Goal: Task Accomplishment & Management: Complete application form

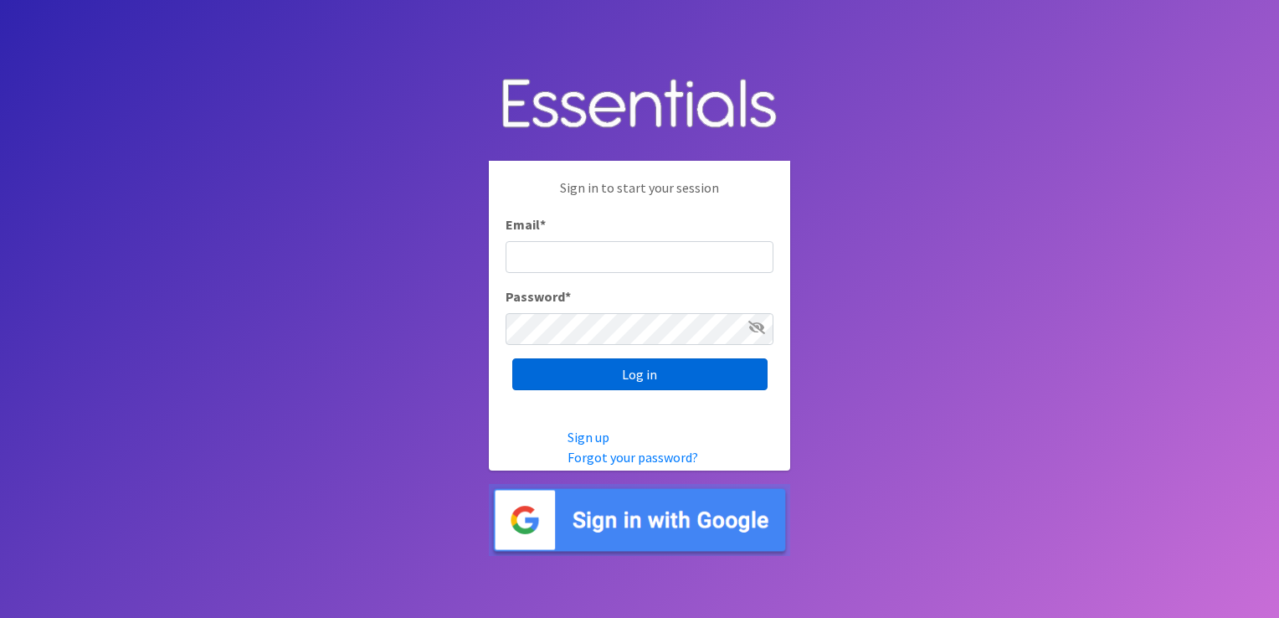
type input "[PERSON_NAME][EMAIL_ADDRESS][DOMAIN_NAME]"
click at [646, 378] on input "Log in" at bounding box center [639, 374] width 255 height 32
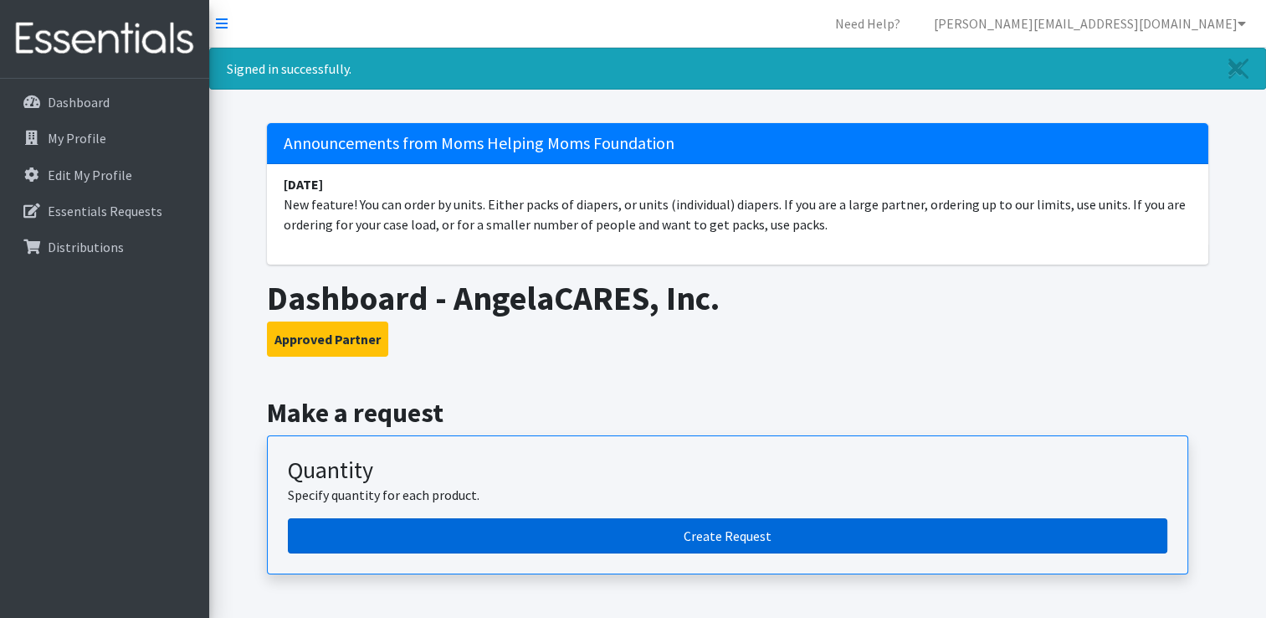
click at [732, 528] on link "Create Request" at bounding box center [728, 535] width 880 height 35
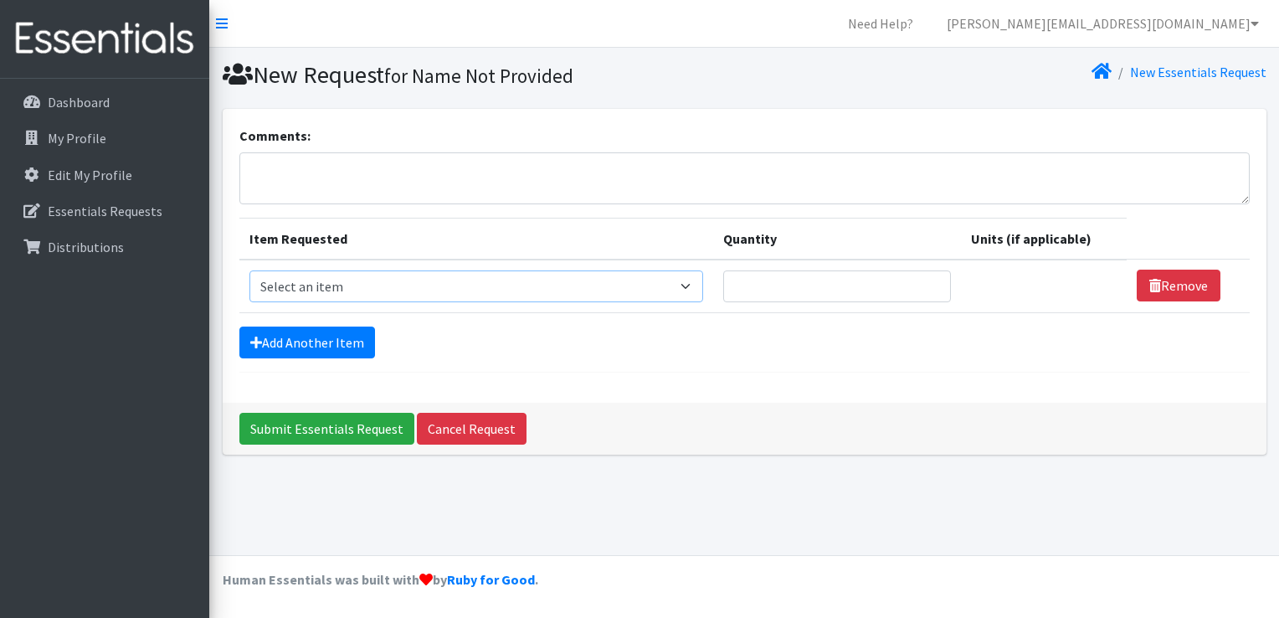
click at [343, 281] on select "Select an item # of Children this order will serve # of Individuals Living in H…" at bounding box center [476, 286] width 454 height 32
select select "13431"
click at [249, 270] on select "Select an item # of Children this order will serve # of Individuals Living in H…" at bounding box center [476, 286] width 454 height 32
click at [1183, 510] on div "New Request for Name Not Provided New Essentials Request Comments: Item Request…" at bounding box center [744, 301] width 1070 height 507
click at [777, 285] on input "Quantity" at bounding box center [837, 286] width 228 height 32
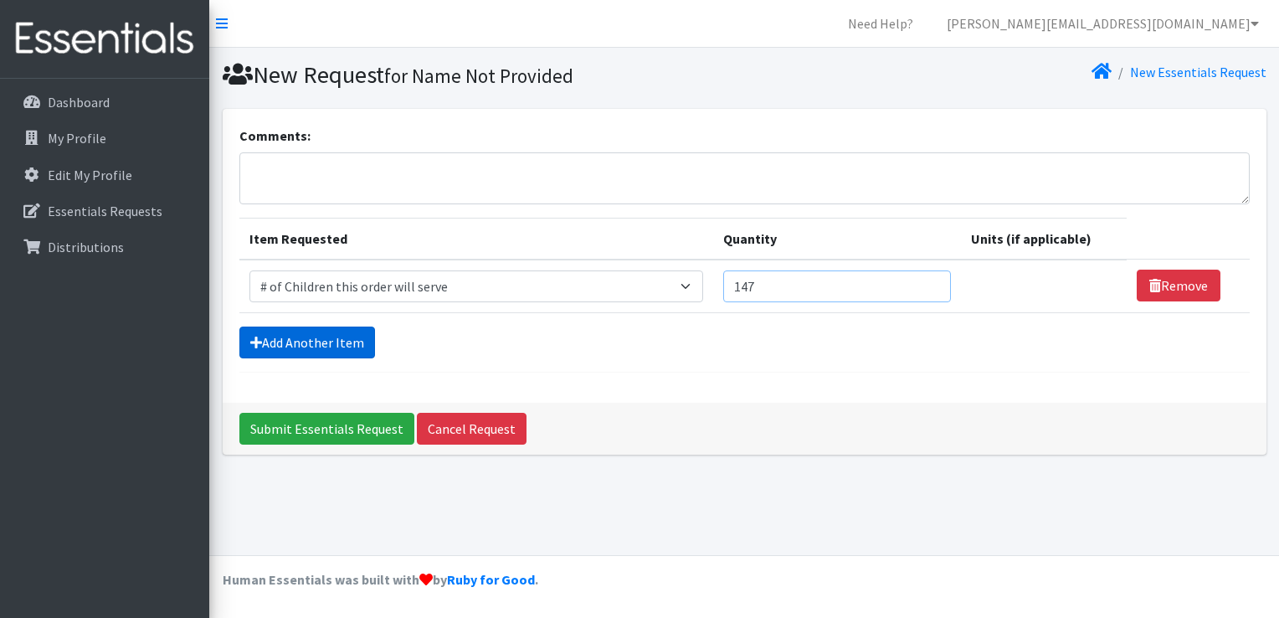
type input "147"
click at [309, 336] on link "Add Another Item" at bounding box center [307, 342] width 136 height 32
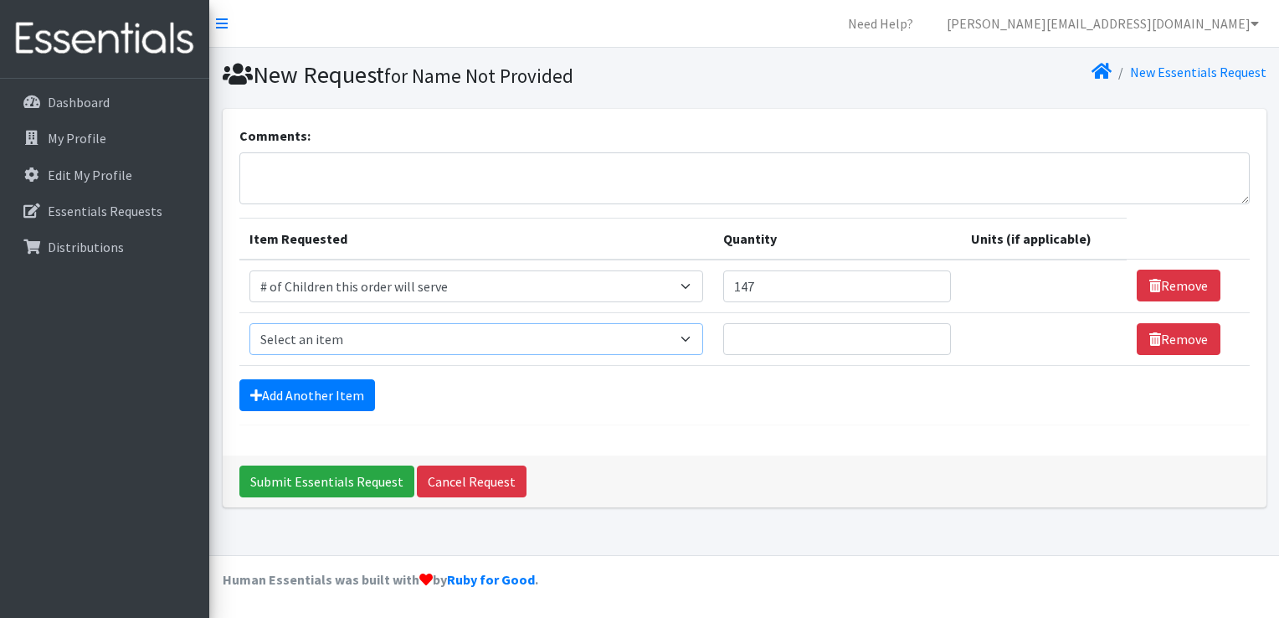
click at [312, 329] on select "Select an item # of Children this order will serve # of Individuals Living in H…" at bounding box center [476, 339] width 454 height 32
select select "6076"
click at [249, 323] on select "Select an item # of Children this order will serve # of Individuals Living in H…" at bounding box center [476, 339] width 454 height 32
drag, startPoint x: 878, startPoint y: 567, endPoint x: 838, endPoint y: 491, distance: 85.4
click at [878, 567] on footer "Human Essentials was built with by Ruby for Good ." at bounding box center [744, 586] width 1070 height 63
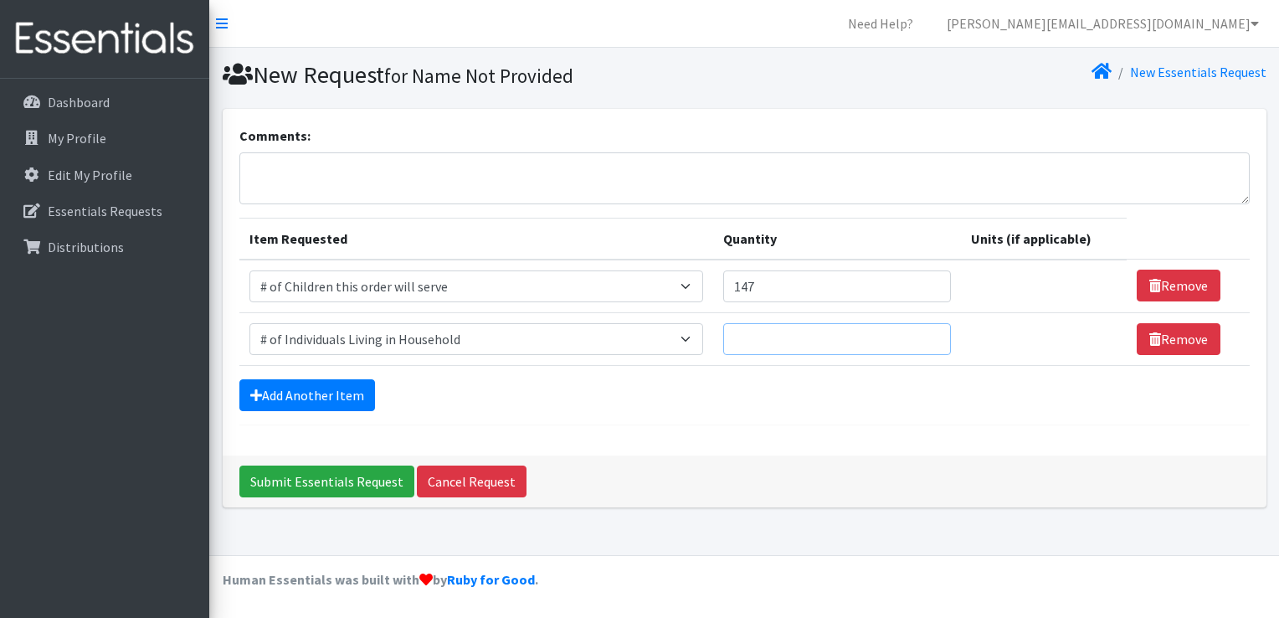
click at [783, 343] on input "Quantity" at bounding box center [837, 339] width 228 height 32
type input "568"
click at [301, 395] on link "Add Another Item" at bounding box center [307, 395] width 136 height 32
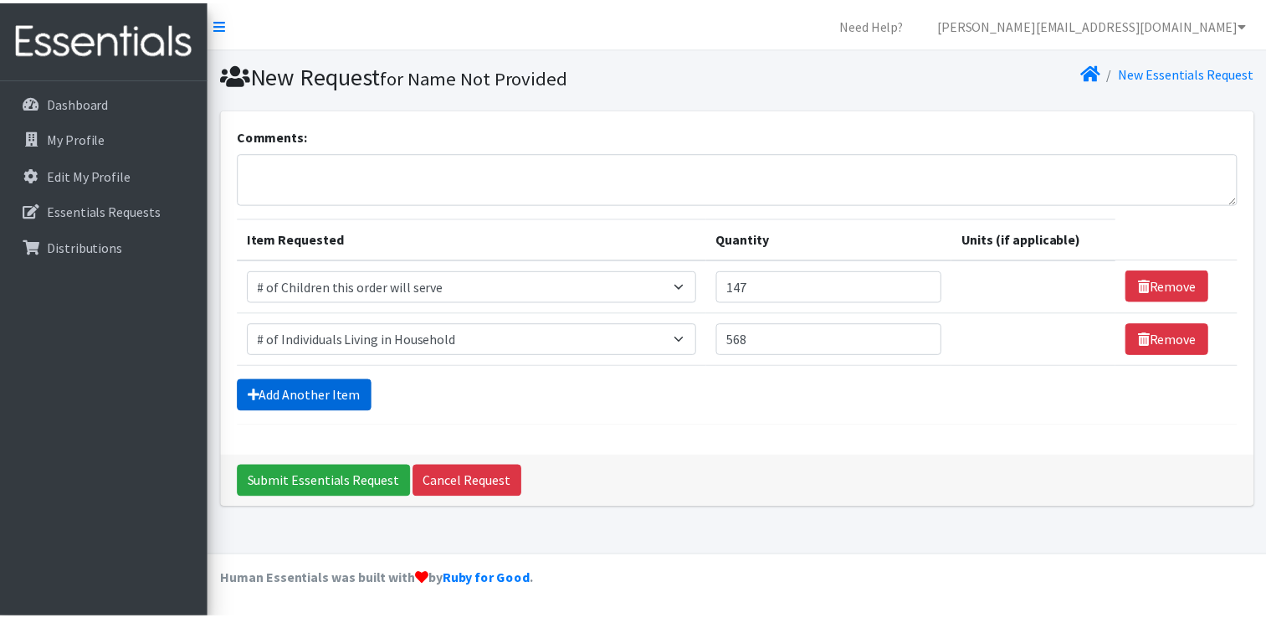
scroll to position [15, 0]
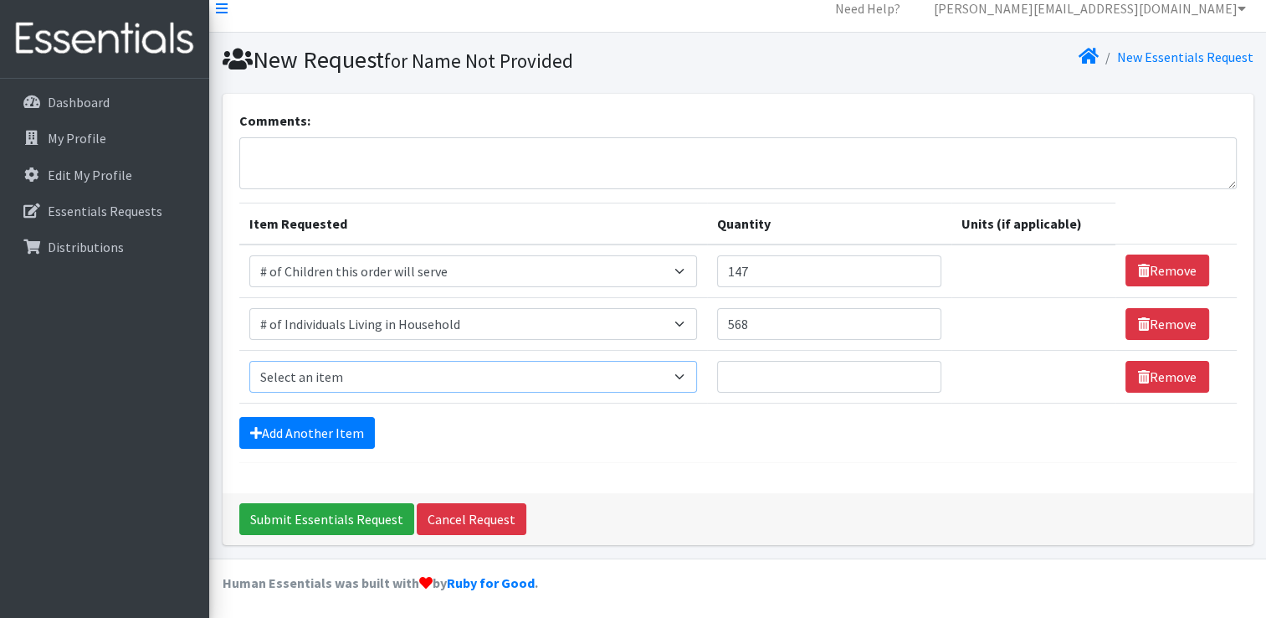
click at [301, 375] on select "Select an item # of Children this order will serve # of Individuals Living in H…" at bounding box center [473, 377] width 448 height 32
click at [979, 562] on footer "Human Essentials was built with by Ruby for Good ." at bounding box center [737, 589] width 1057 height 63
click at [1119, 590] on footer "Human Essentials was built with by Ruby for Good ." at bounding box center [737, 589] width 1057 height 63
click at [1173, 570] on footer "Human Essentials was built with by Ruby for Good ." at bounding box center [737, 589] width 1057 height 63
click at [1132, 578] on footer "Human Essentials was built with by Ruby for Good ." at bounding box center [737, 589] width 1057 height 63
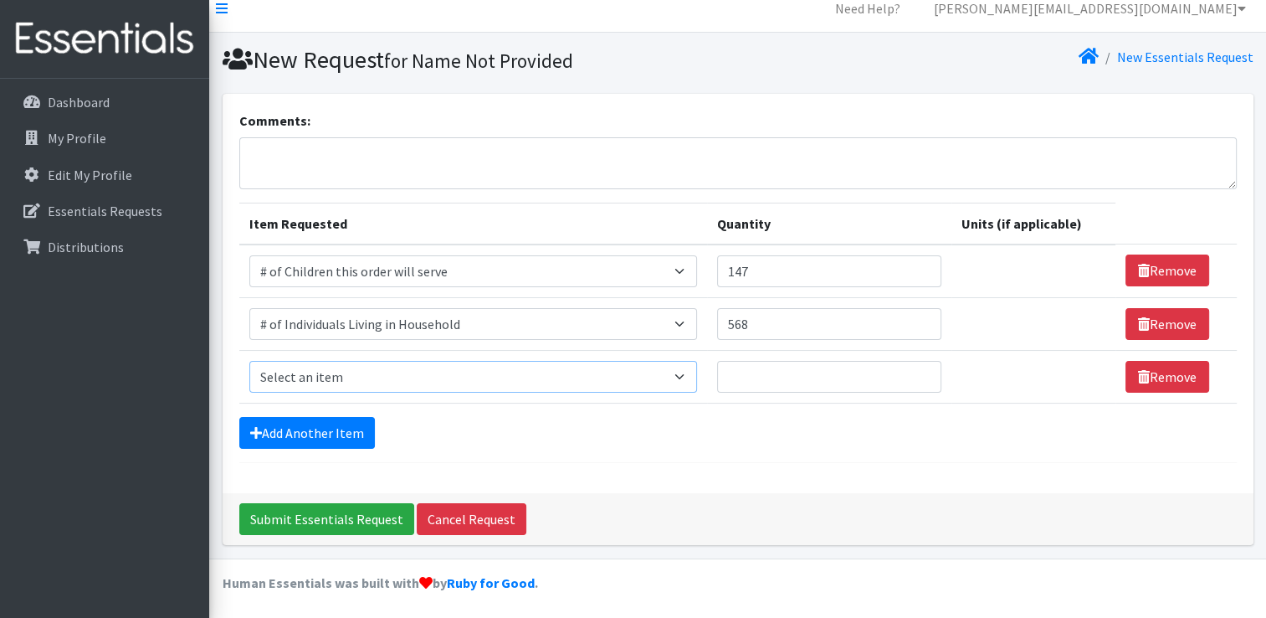
click at [282, 376] on select "Select an item # of Children this order will serve # of Individuals Living in H…" at bounding box center [473, 377] width 448 height 32
select select "1965"
click at [249, 361] on select "Select an item # of Children this order will serve # of Individuals Living in H…" at bounding box center [473, 377] width 448 height 32
click at [785, 377] on input "Quantity" at bounding box center [821, 377] width 221 height 32
type input "2"
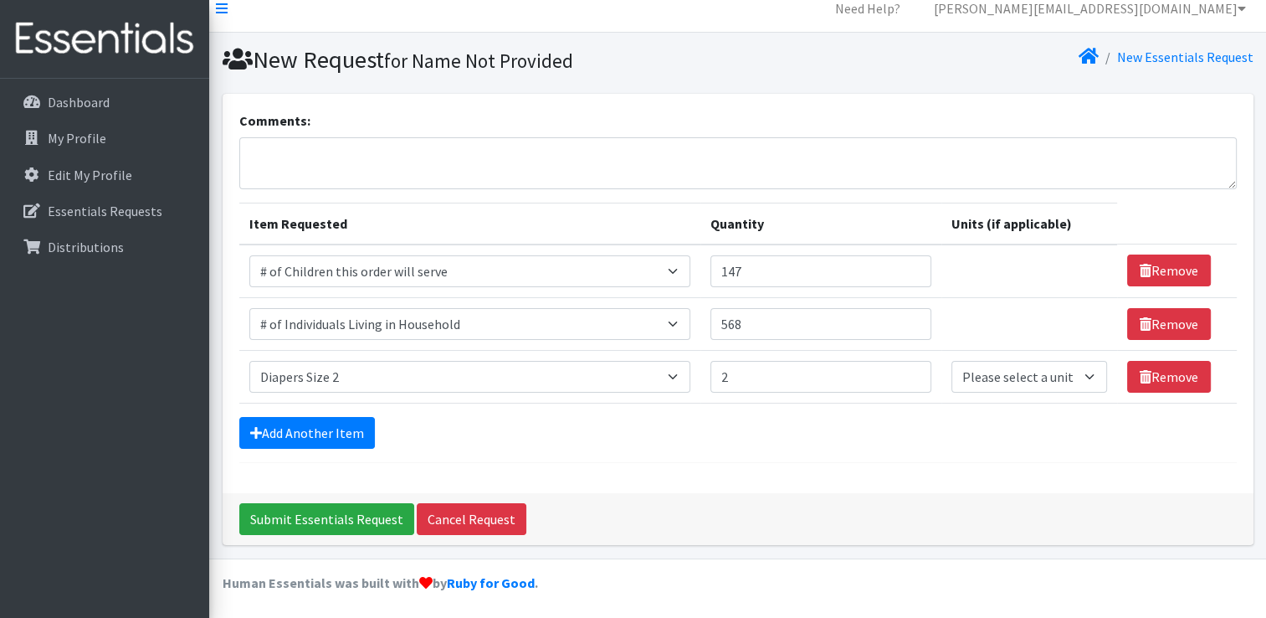
click at [741, 464] on div "Comments: Item Requested Quantity Units (if applicable) Item Requested Select a…" at bounding box center [738, 293] width 1031 height 399
click at [345, 424] on link "Add Another Item" at bounding box center [307, 433] width 136 height 32
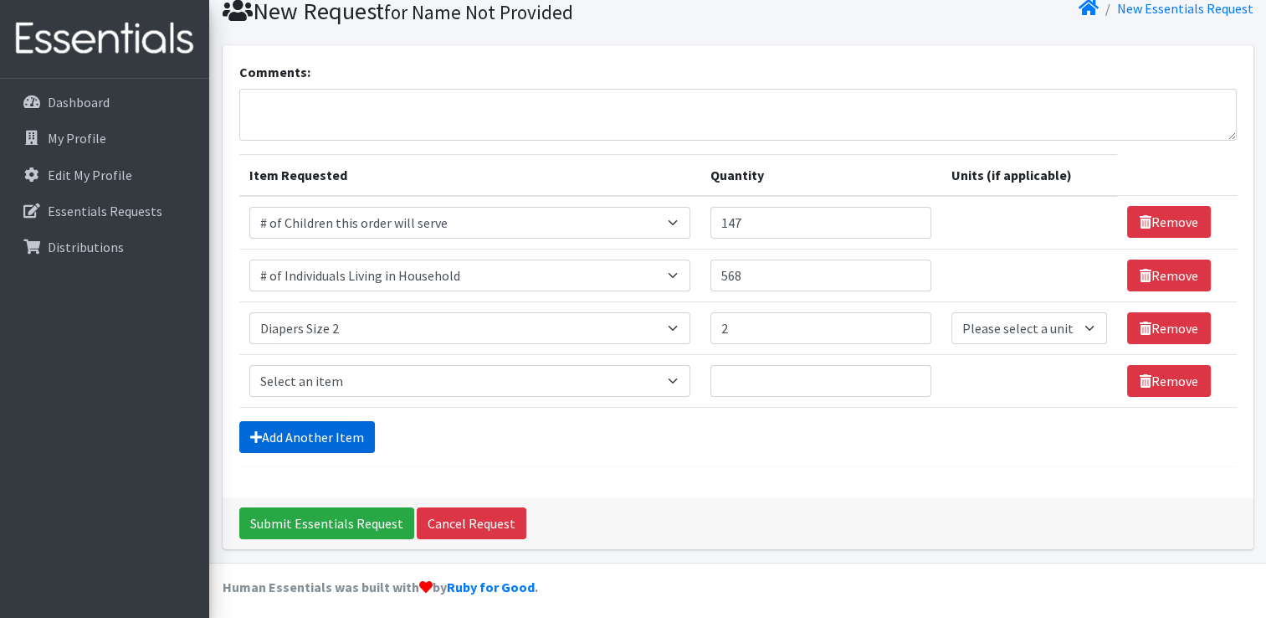
scroll to position [68, 0]
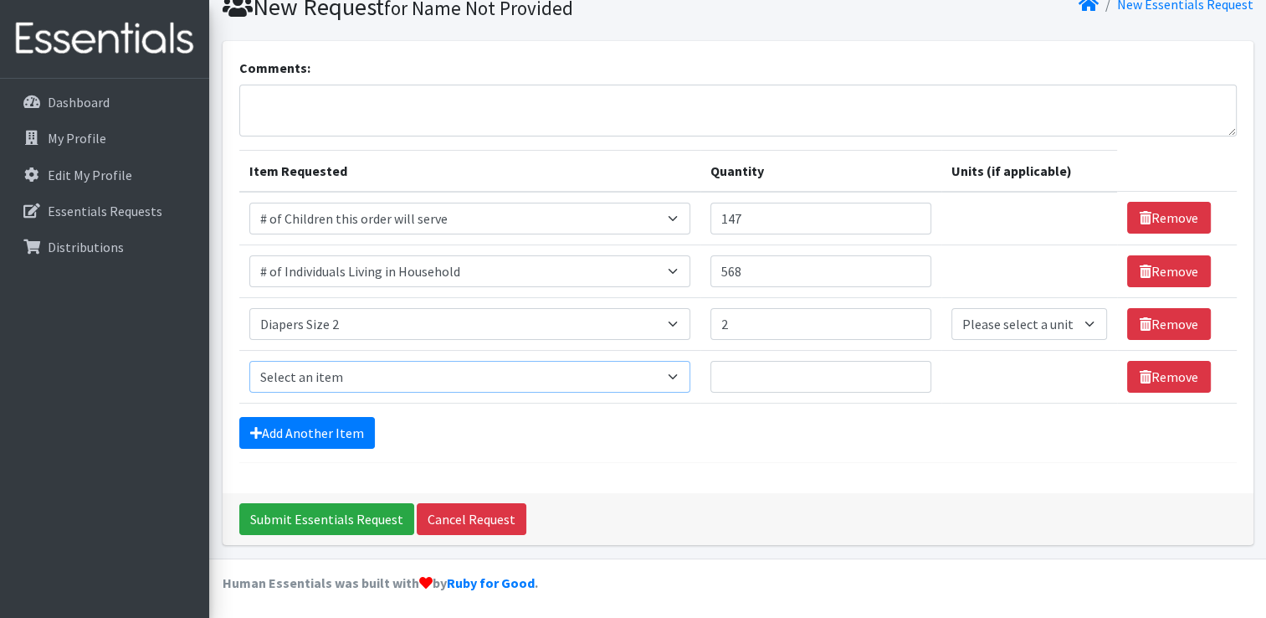
click at [309, 373] on select "Select an item # of Children this order will serve # of Individuals Living in H…" at bounding box center [469, 377] width 441 height 32
select select "1966"
click at [249, 361] on select "Select an item # of Children this order will serve # of Individuals Living in H…" at bounding box center [469, 377] width 441 height 32
click at [770, 380] on input "Quantity" at bounding box center [821, 377] width 221 height 32
type input "10"
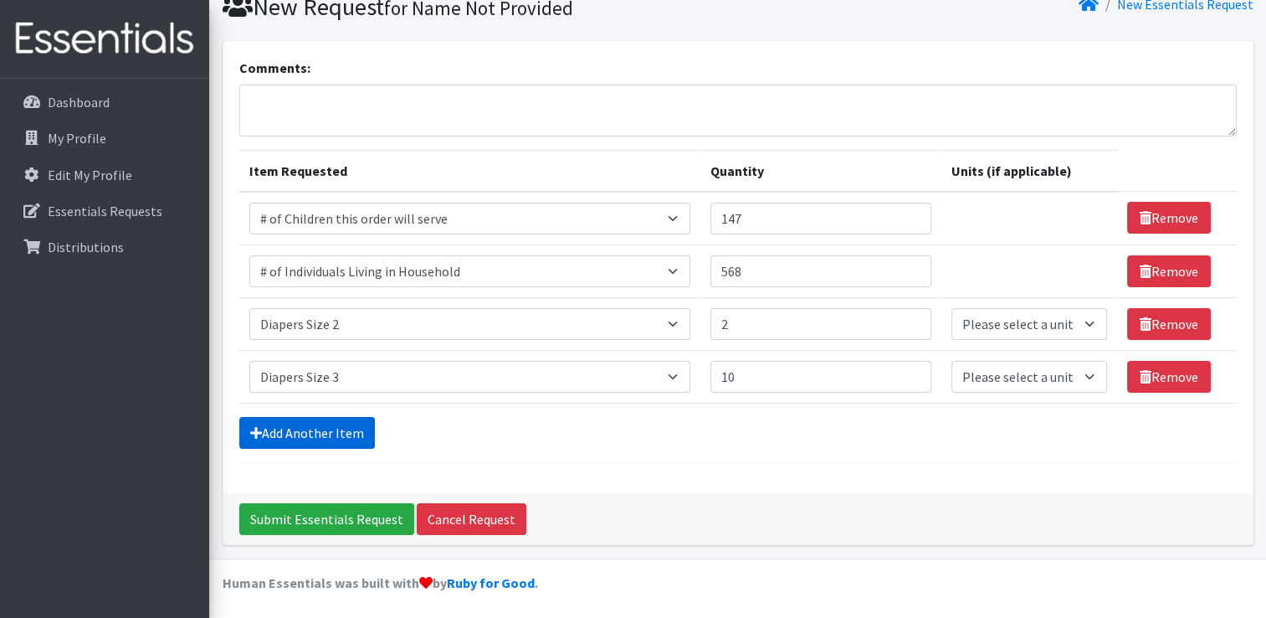
click at [348, 437] on link "Add Another Item" at bounding box center [307, 433] width 136 height 32
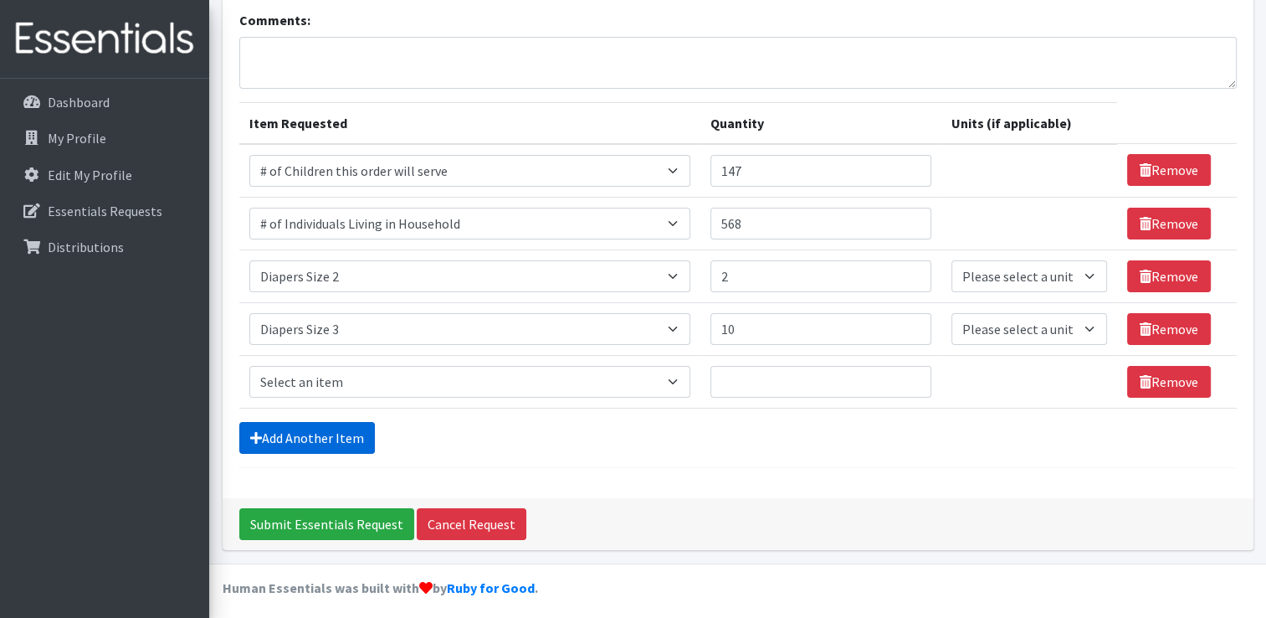
scroll to position [121, 0]
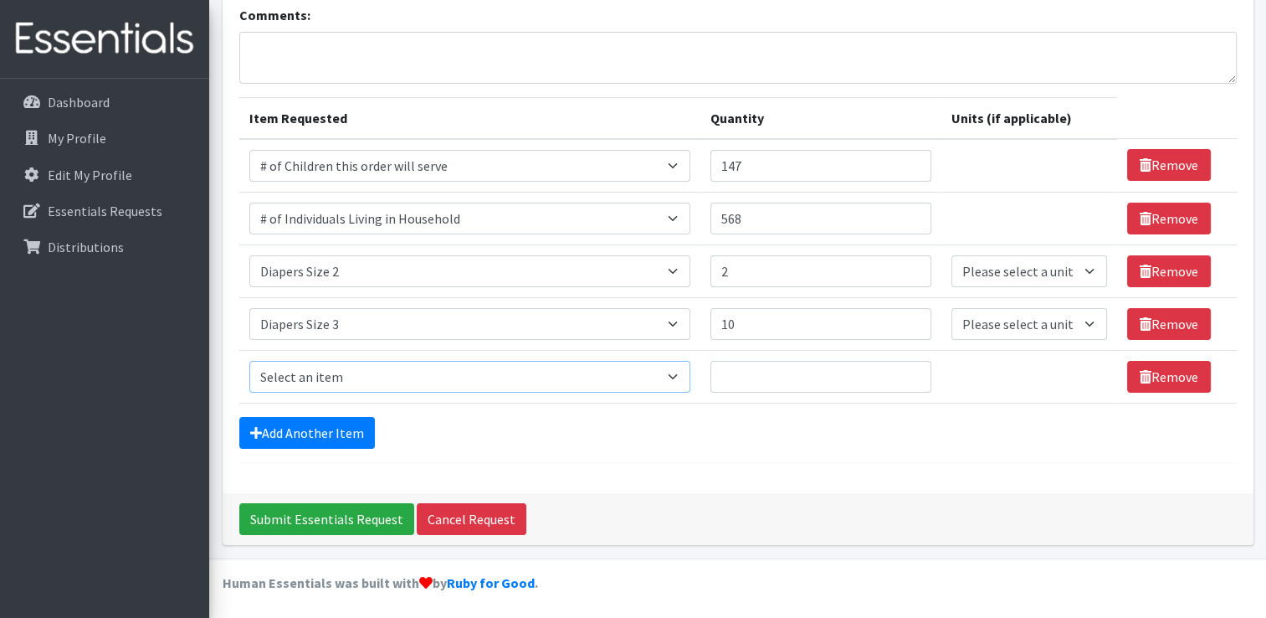
click at [321, 373] on select "Select an item # of Children this order will serve # of Individuals Living in H…" at bounding box center [469, 377] width 441 height 32
select select "1967"
click at [249, 361] on select "Select an item # of Children this order will serve # of Individuals Living in H…" at bounding box center [469, 377] width 441 height 32
click at [792, 379] on input "Quantity" at bounding box center [821, 377] width 221 height 32
type input "18"
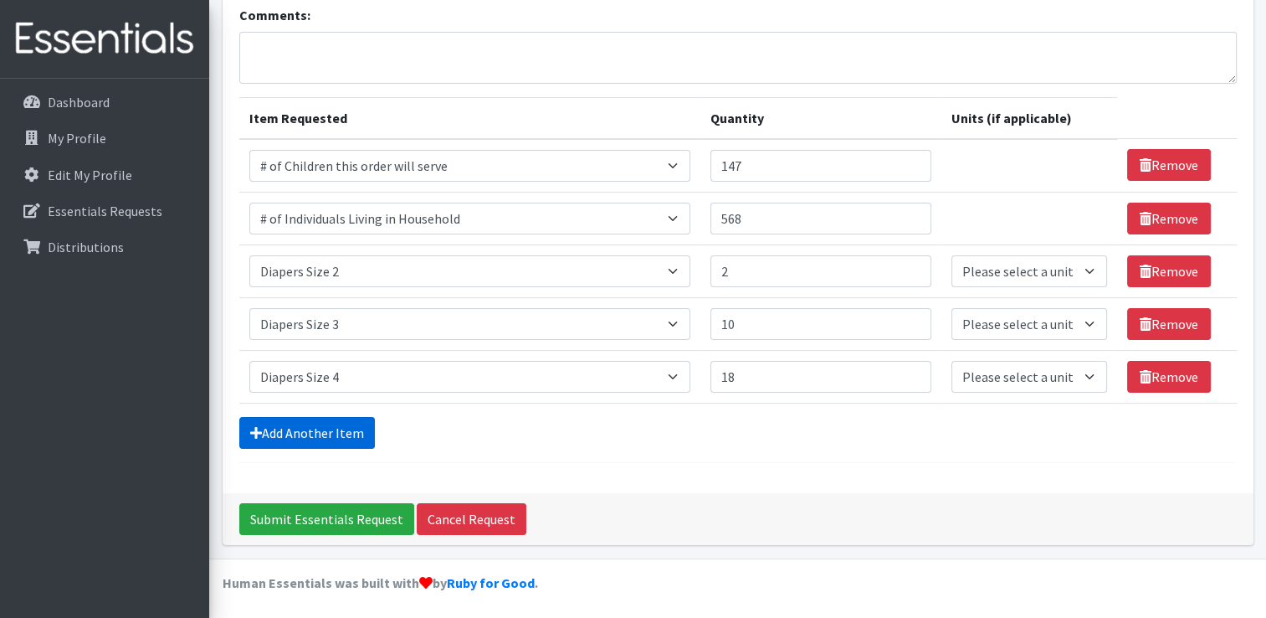
click at [336, 434] on link "Add Another Item" at bounding box center [307, 433] width 136 height 32
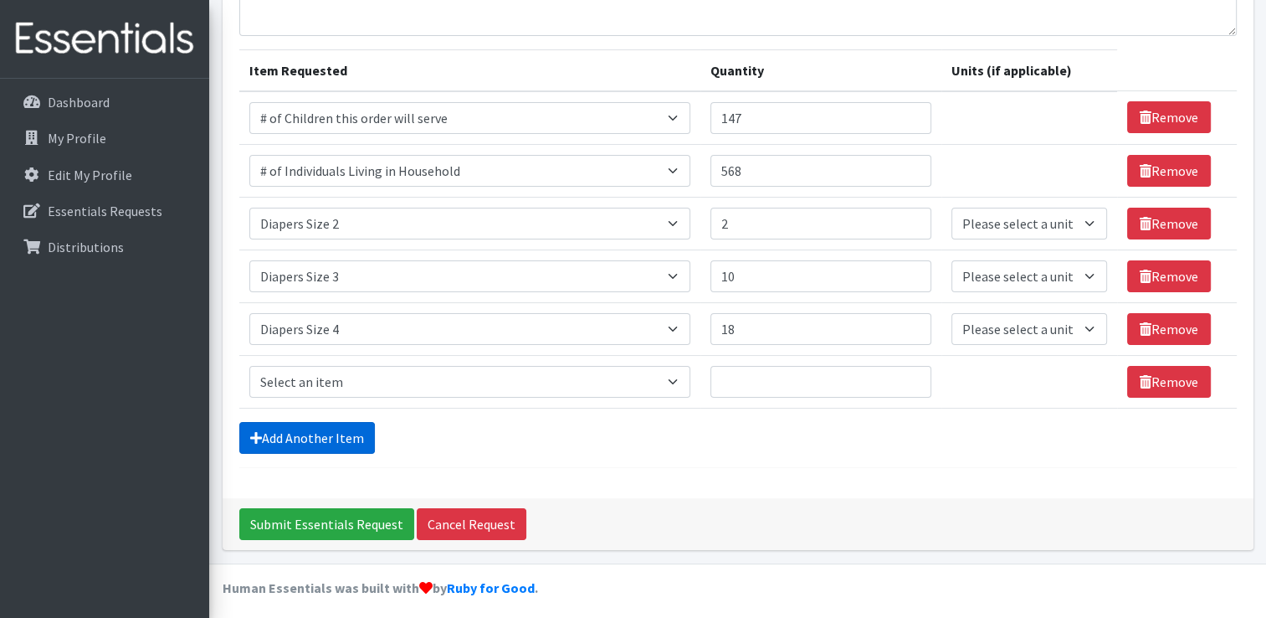
scroll to position [173, 0]
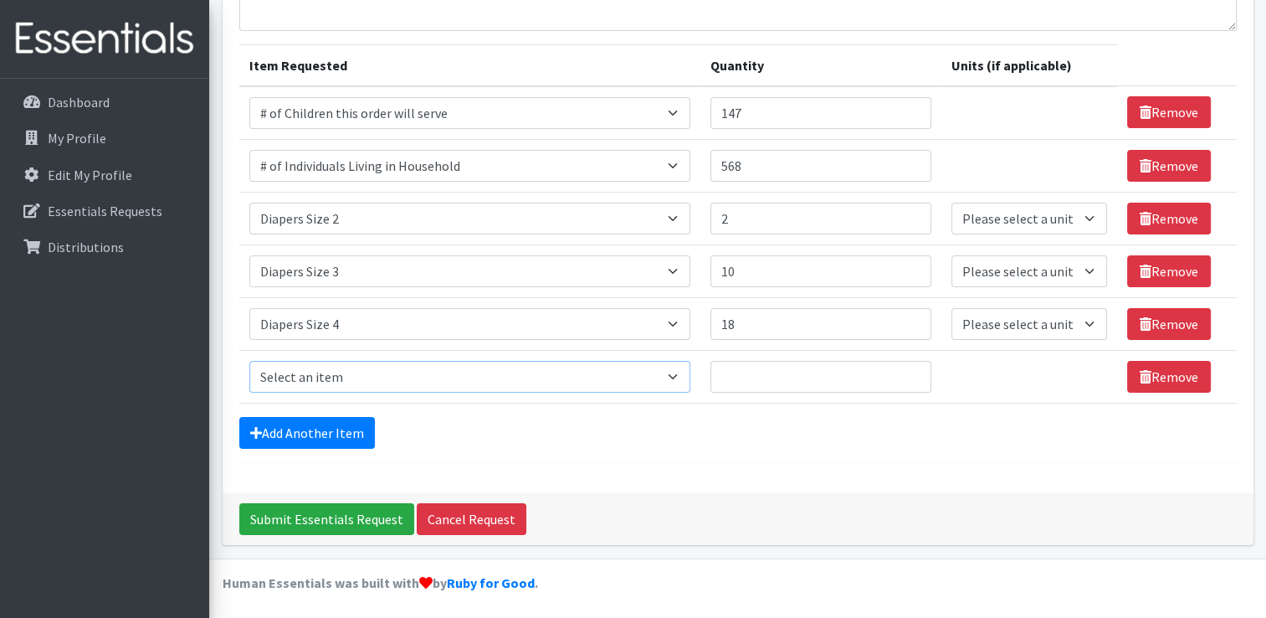
click at [291, 372] on select "Select an item # of Children this order will serve # of Individuals Living in H…" at bounding box center [469, 377] width 441 height 32
select select "1968"
click at [249, 361] on select "Select an item # of Children this order will serve # of Individuals Living in H…" at bounding box center [469, 377] width 441 height 32
click at [1113, 530] on div "Submit Essentials Request Cancel Request" at bounding box center [738, 519] width 1031 height 52
click at [783, 390] on td "Quantity" at bounding box center [821, 376] width 241 height 53
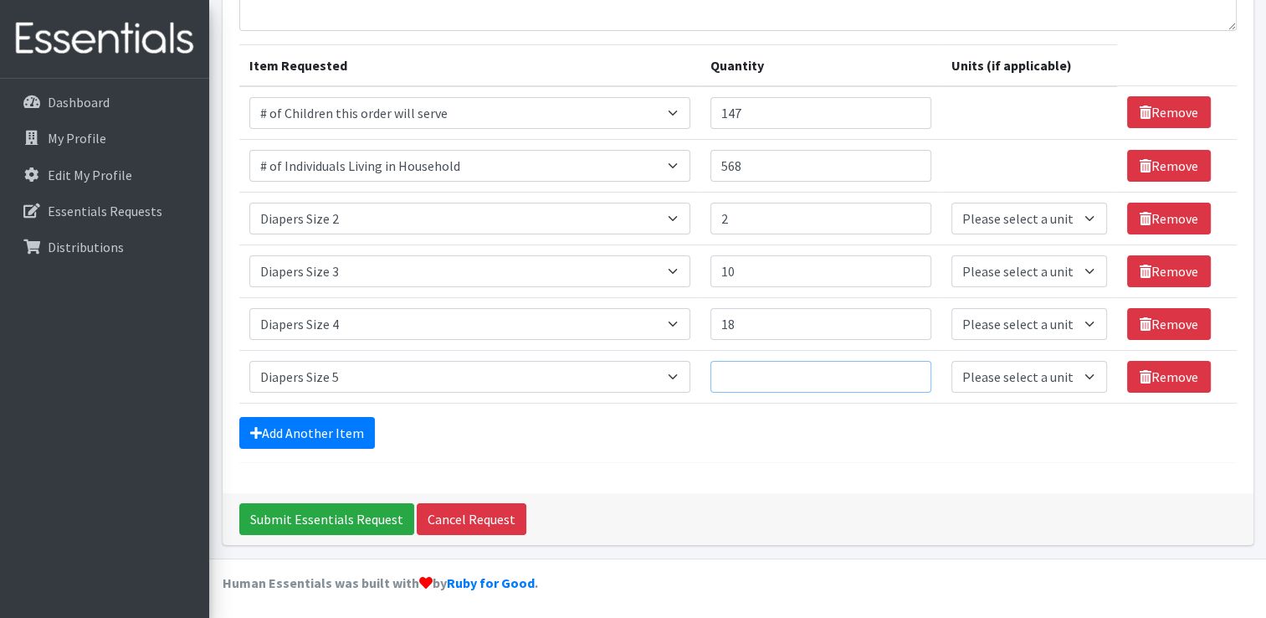
click at [766, 377] on input "Quantity" at bounding box center [821, 377] width 221 height 32
type input "54"
click at [1003, 507] on div "Submit Essentials Request Cancel Request" at bounding box center [738, 519] width 1031 height 52
click at [998, 215] on select "Please select a unit units Packs" at bounding box center [1030, 219] width 156 height 32
select select
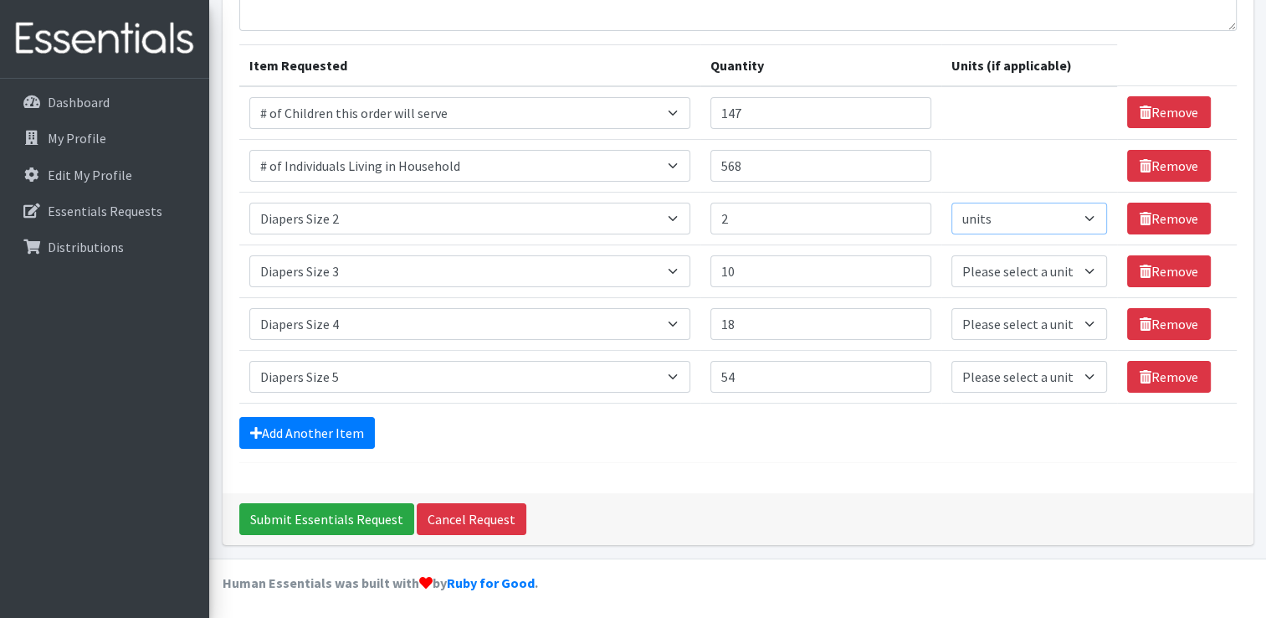
click at [952, 203] on select "Please select a unit units Packs" at bounding box center [1030, 219] width 156 height 32
click at [984, 269] on select "Please select a unit units Packs" at bounding box center [1030, 271] width 156 height 32
select select
click at [952, 255] on select "Please select a unit units Packs" at bounding box center [1030, 271] width 156 height 32
click at [970, 322] on select "Please select a unit units Packs" at bounding box center [1030, 324] width 156 height 32
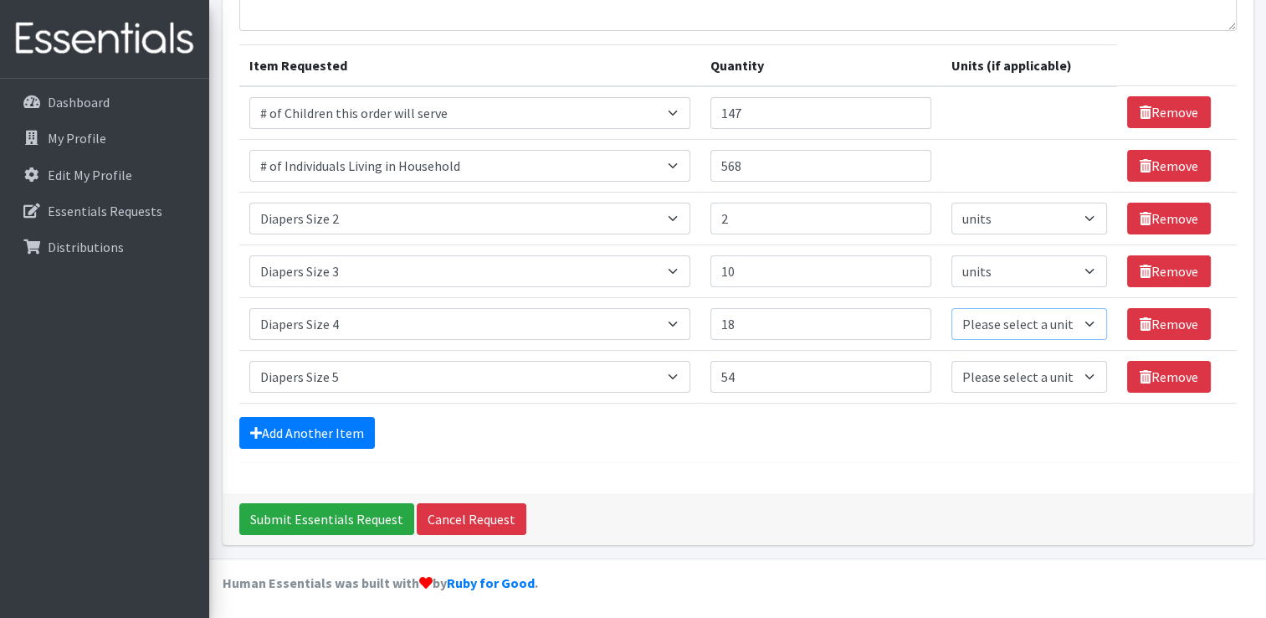
select select
click at [952, 308] on select "Please select a unit units Packs" at bounding box center [1030, 324] width 156 height 32
click at [971, 382] on select "Please select a unit units Packs" at bounding box center [1030, 377] width 156 height 32
select select
click at [952, 361] on select "Please select a unit units Packs" at bounding box center [1030, 377] width 156 height 32
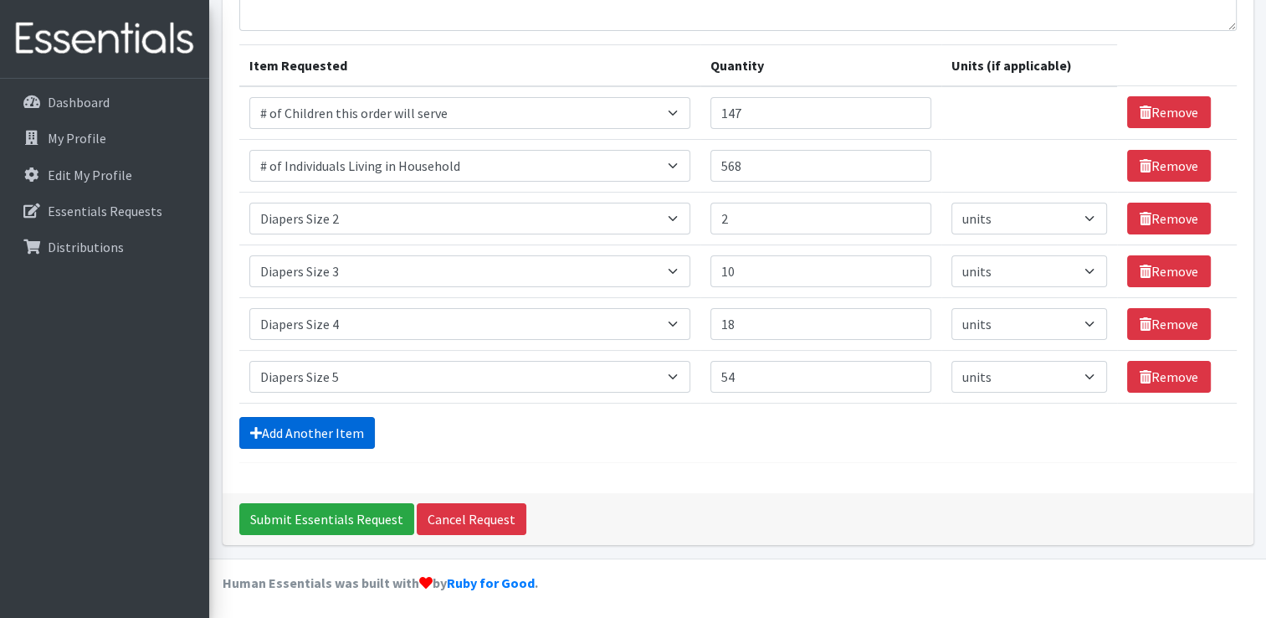
click at [303, 430] on link "Add Another Item" at bounding box center [307, 433] width 136 height 32
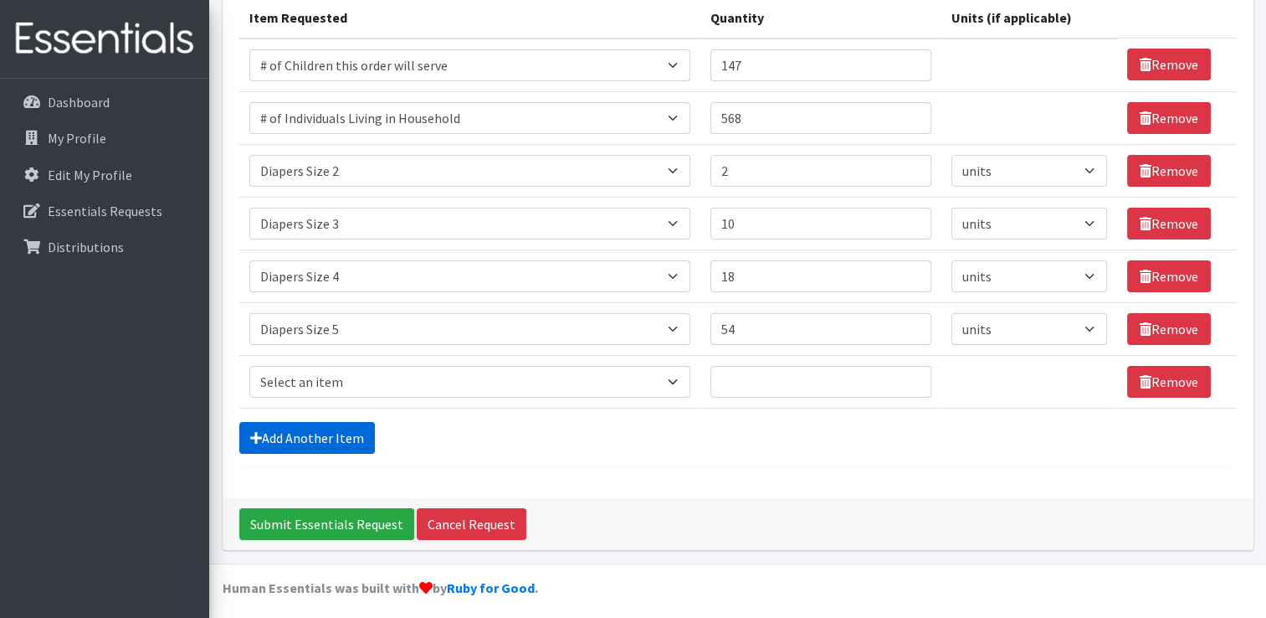
scroll to position [225, 0]
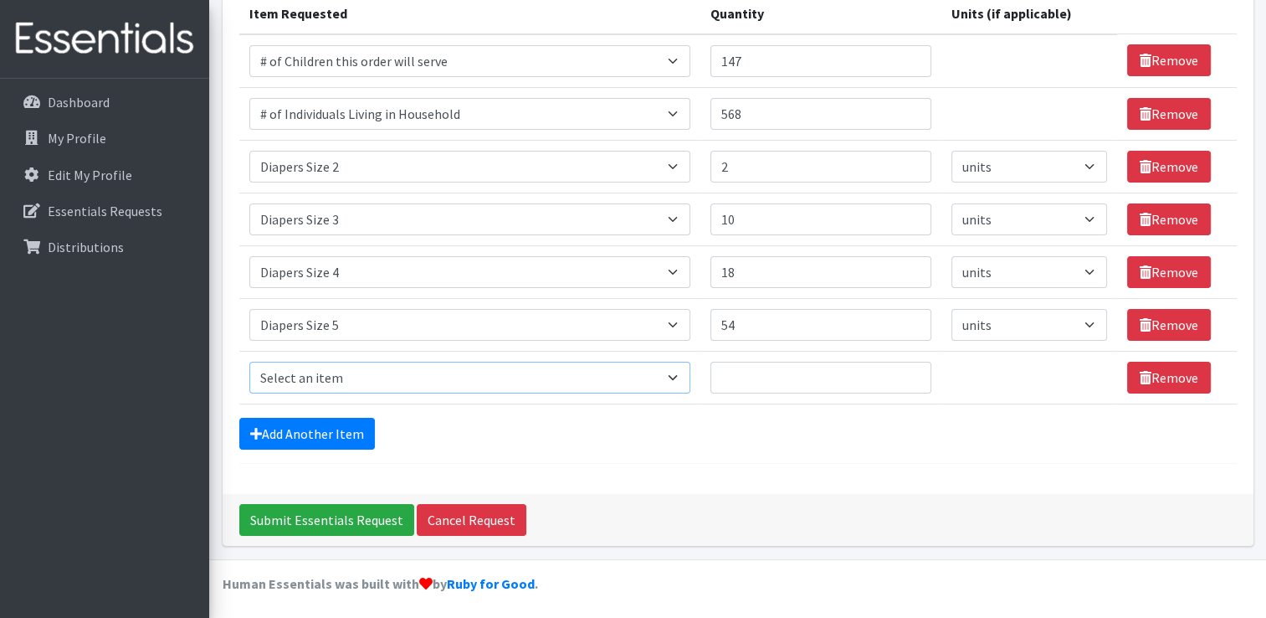
click at [279, 379] on select "Select an item # of Children this order will serve # of Individuals Living in H…" at bounding box center [469, 378] width 441 height 32
select select "5774"
click at [249, 362] on select "Select an item # of Children this order will serve # of Individuals Living in H…" at bounding box center [469, 378] width 441 height 32
click at [742, 374] on input "Quantity" at bounding box center [821, 378] width 221 height 32
type input "10"
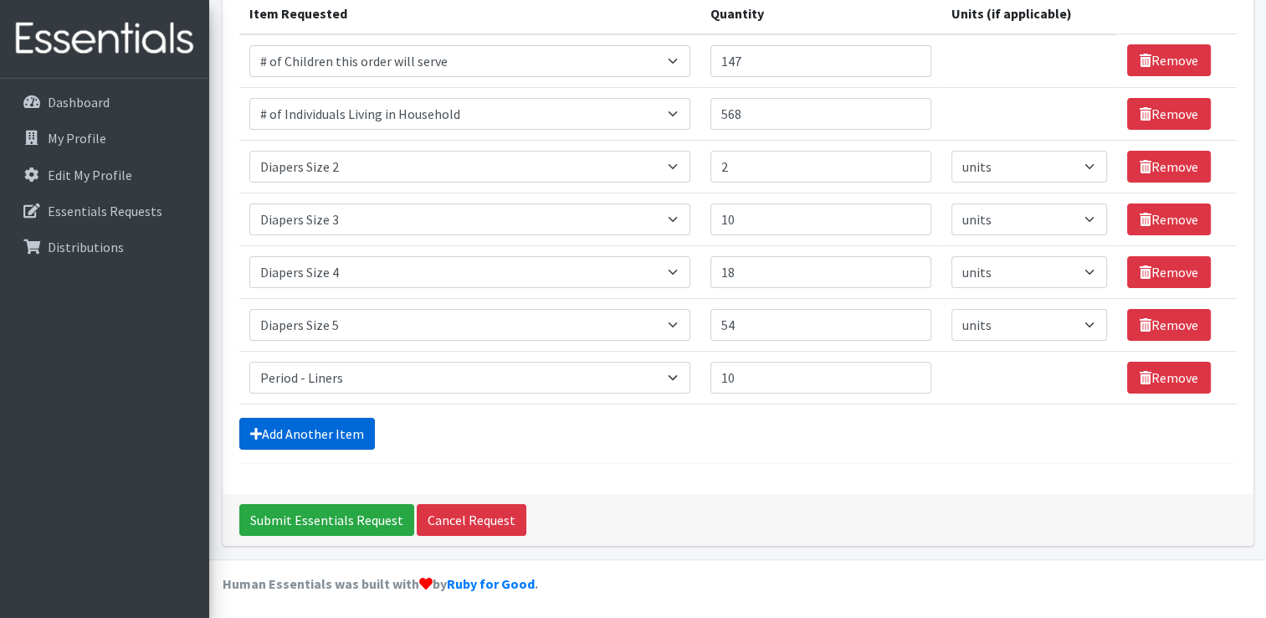
click at [342, 424] on link "Add Another Item" at bounding box center [307, 434] width 136 height 32
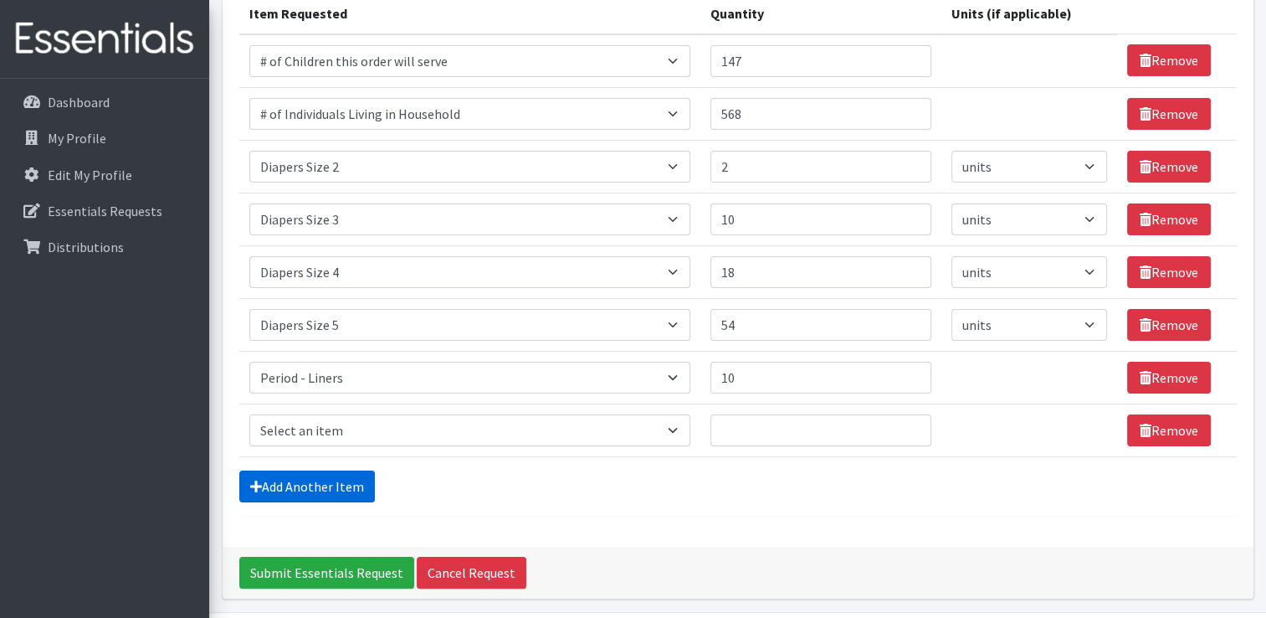
scroll to position [278, 0]
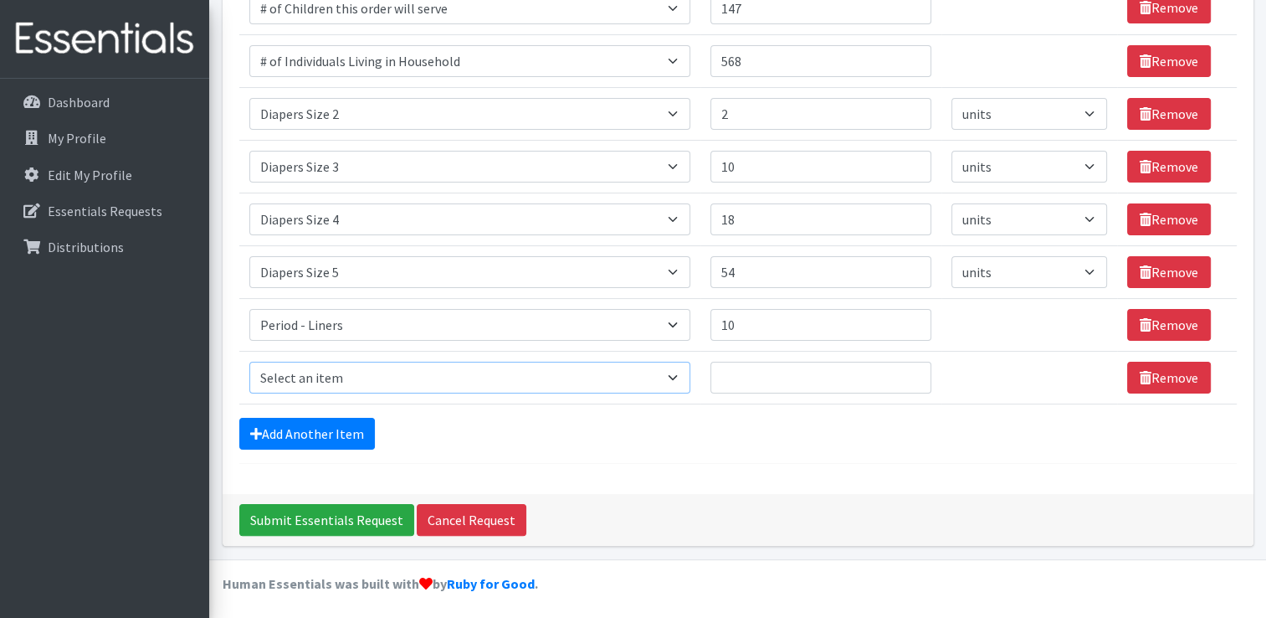
click at [293, 372] on select "Select an item # of Children this order will serve # of Individuals Living in H…" at bounding box center [469, 378] width 441 height 32
select select "5772"
click at [249, 362] on select "Select an item # of Children this order will serve # of Individuals Living in H…" at bounding box center [469, 378] width 441 height 32
click at [764, 372] on input "Quantity" at bounding box center [821, 378] width 221 height 32
type input "2"
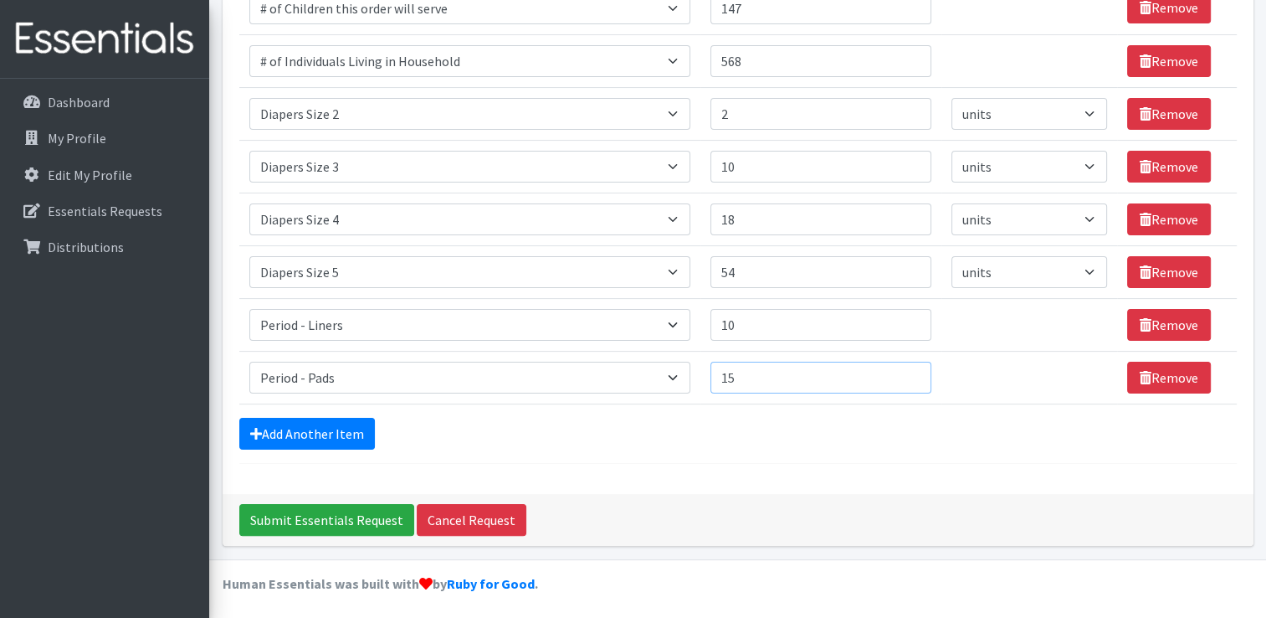
type input "15"
click at [760, 460] on div "Comments: Item Requested Quantity Units (if applicable) Item Requested Select a…" at bounding box center [738, 162] width 1031 height 663
click at [305, 424] on link "Add Another Item" at bounding box center [307, 434] width 136 height 32
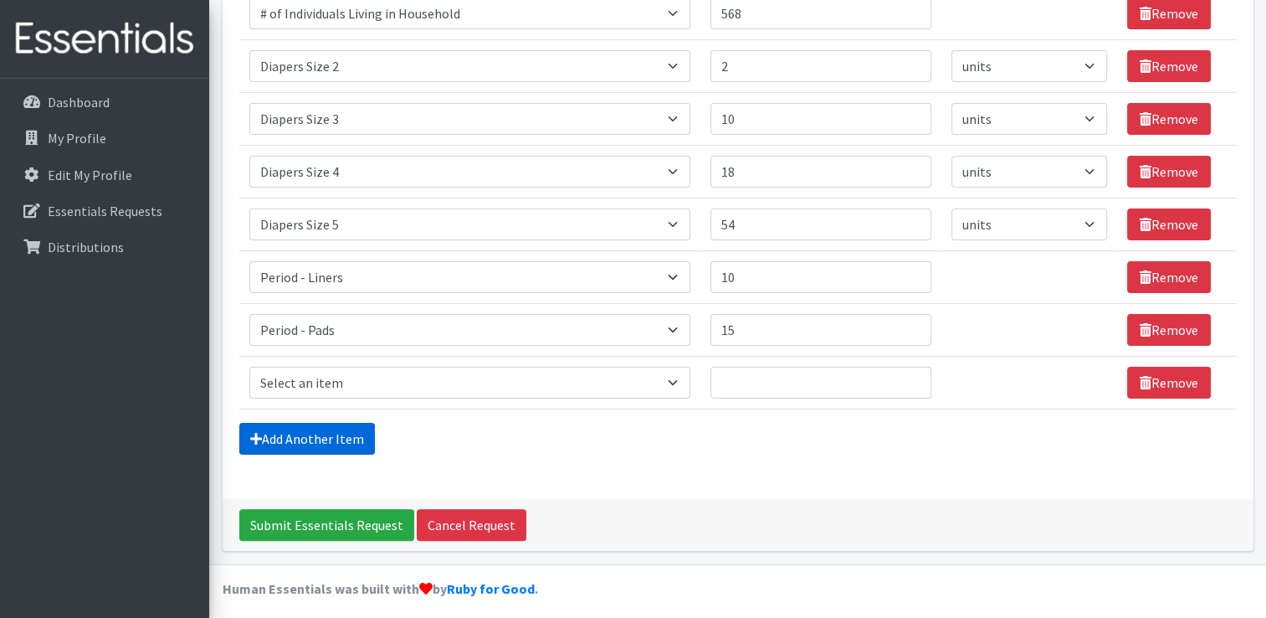
scroll to position [331, 0]
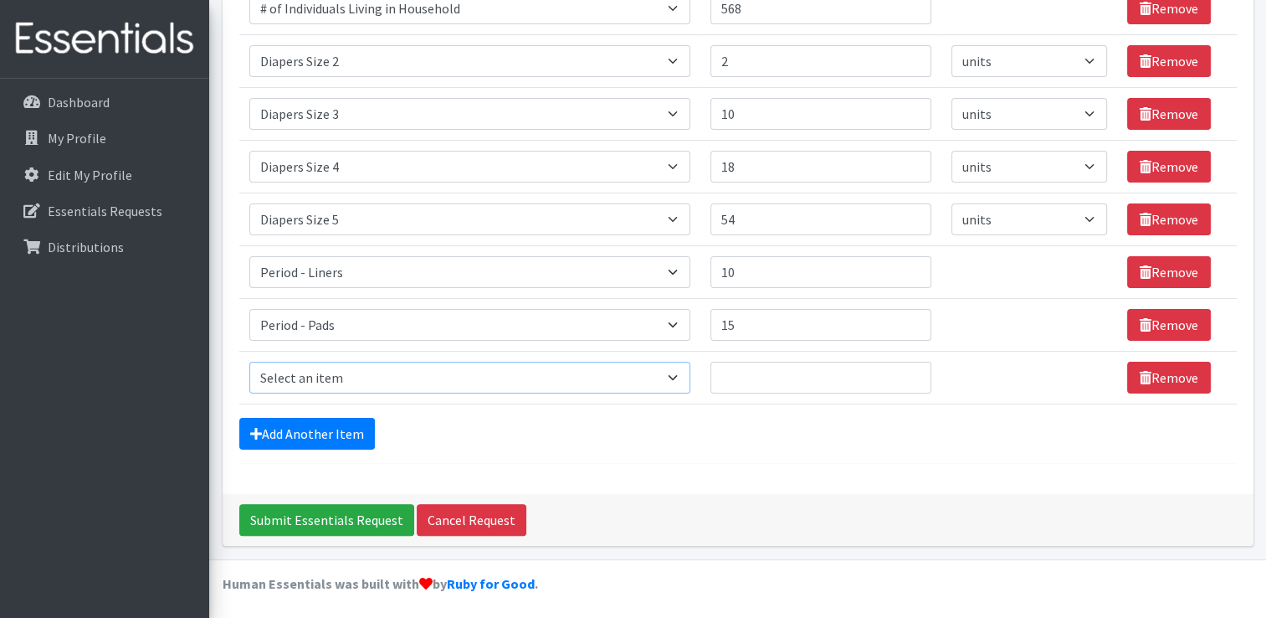
click at [308, 375] on select "Select an item # of Children this order will serve # of Individuals Living in H…" at bounding box center [469, 378] width 441 height 32
select select "1947"
click at [249, 362] on select "Select an item # of Children this order will serve # of Individuals Living in H…" at bounding box center [469, 378] width 441 height 32
click at [753, 369] on input "Quantity" at bounding box center [821, 378] width 221 height 32
type input "20"
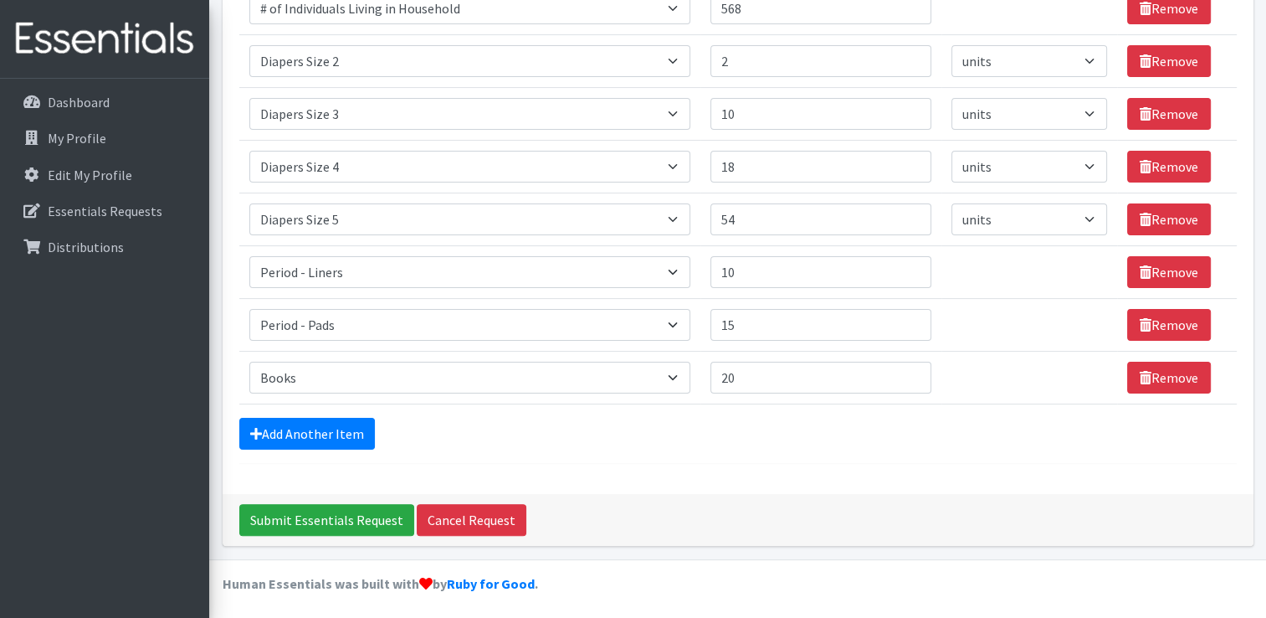
click at [823, 488] on div "Comments: Item Requested Quantity Units (if applicable) Item Requested Select a…" at bounding box center [738, 136] width 1031 height 716
click at [293, 435] on link "Add Another Item" at bounding box center [307, 434] width 136 height 32
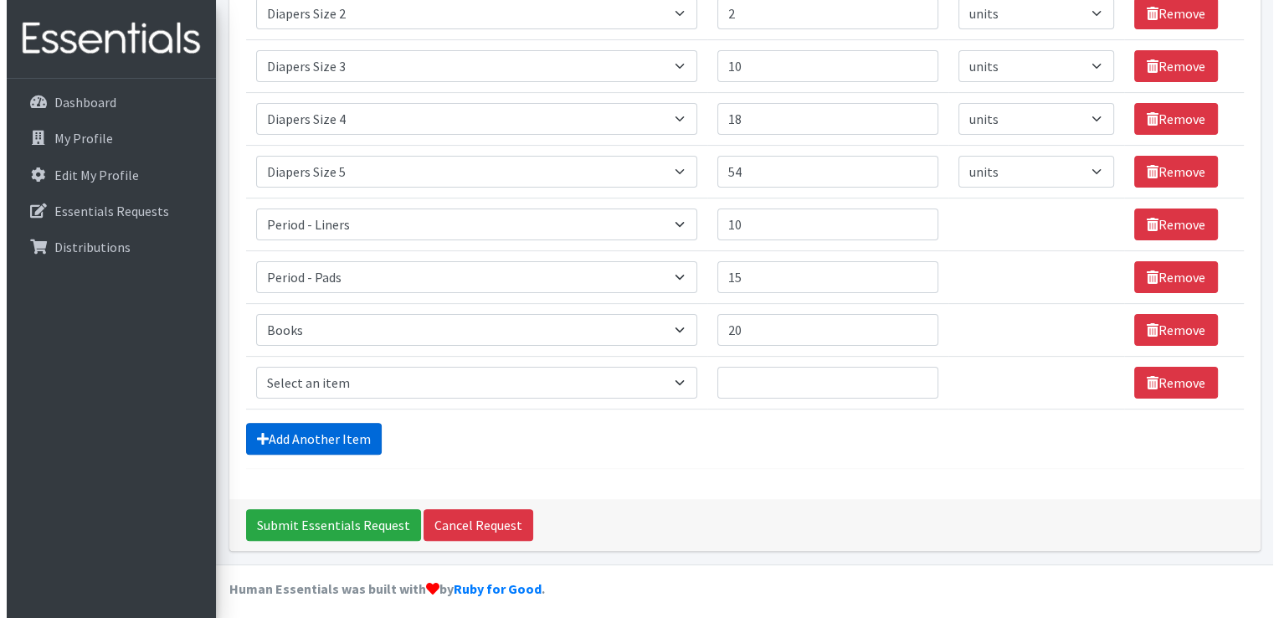
scroll to position [383, 0]
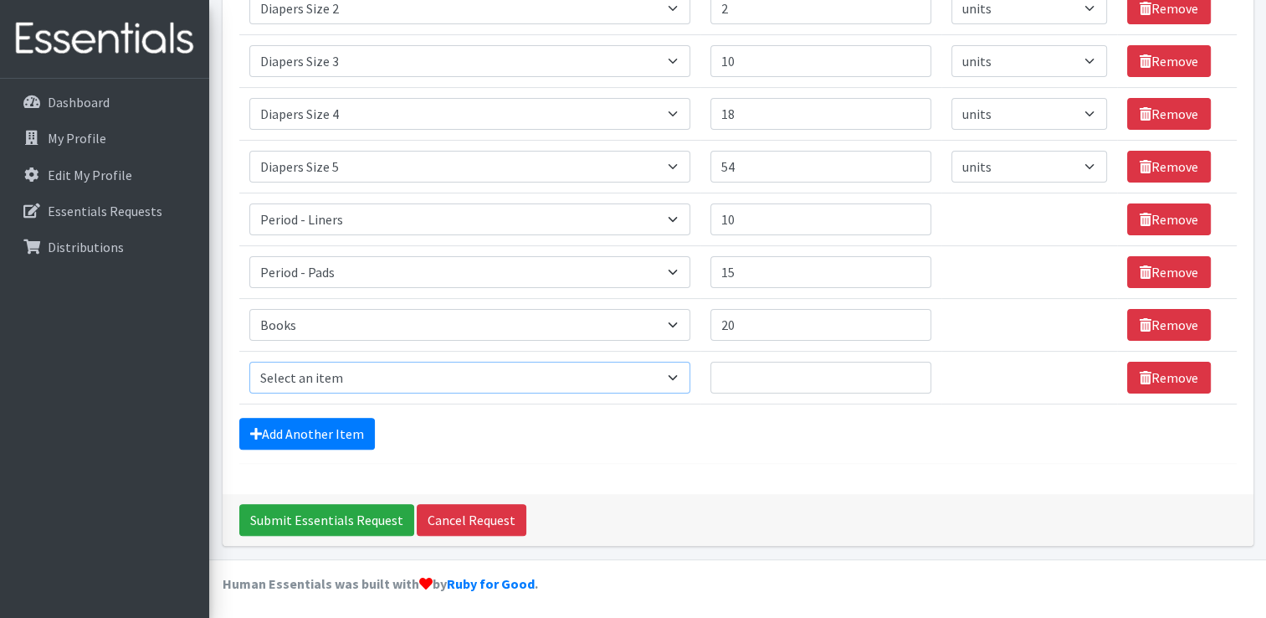
click at [281, 378] on select "Select an item # of Children this order will serve # of Individuals Living in H…" at bounding box center [469, 378] width 441 height 32
select select "5659"
click at [249, 362] on select "Select an item # of Children this order will serve # of Individuals Living in H…" at bounding box center [469, 378] width 441 height 32
click at [758, 383] on input "Quantity" at bounding box center [821, 378] width 221 height 32
type input "10"
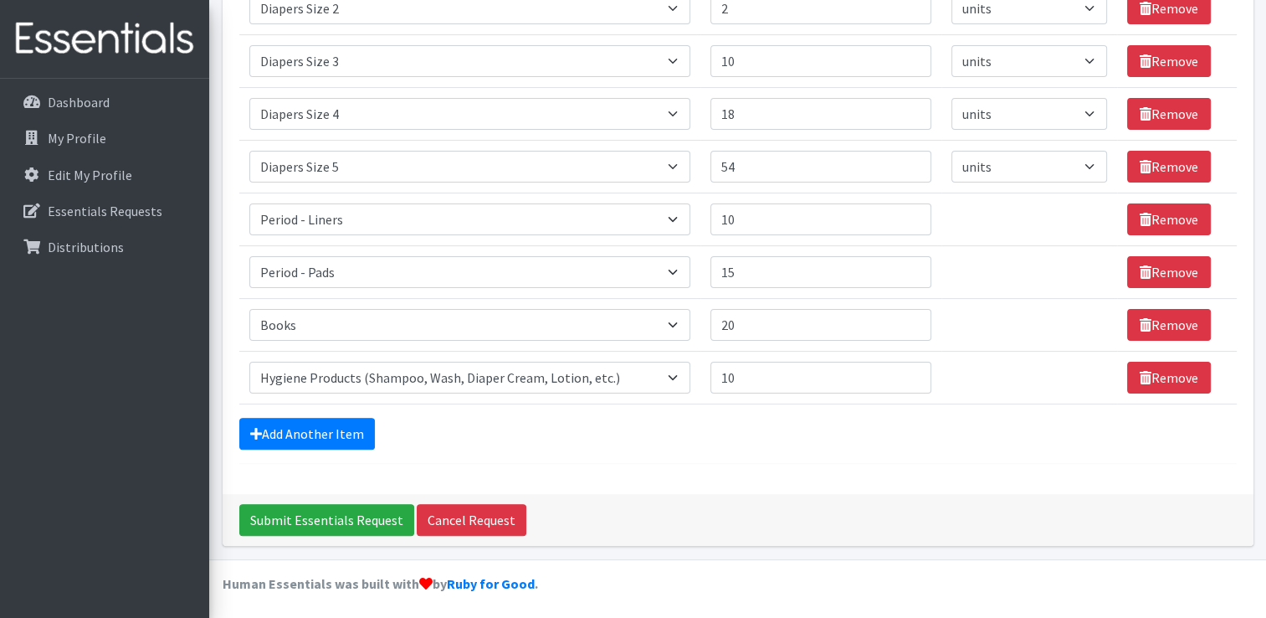
click at [724, 440] on div "Add Another Item" at bounding box center [738, 434] width 998 height 32
click at [309, 513] on input "Submit Essentials Request" at bounding box center [326, 520] width 175 height 32
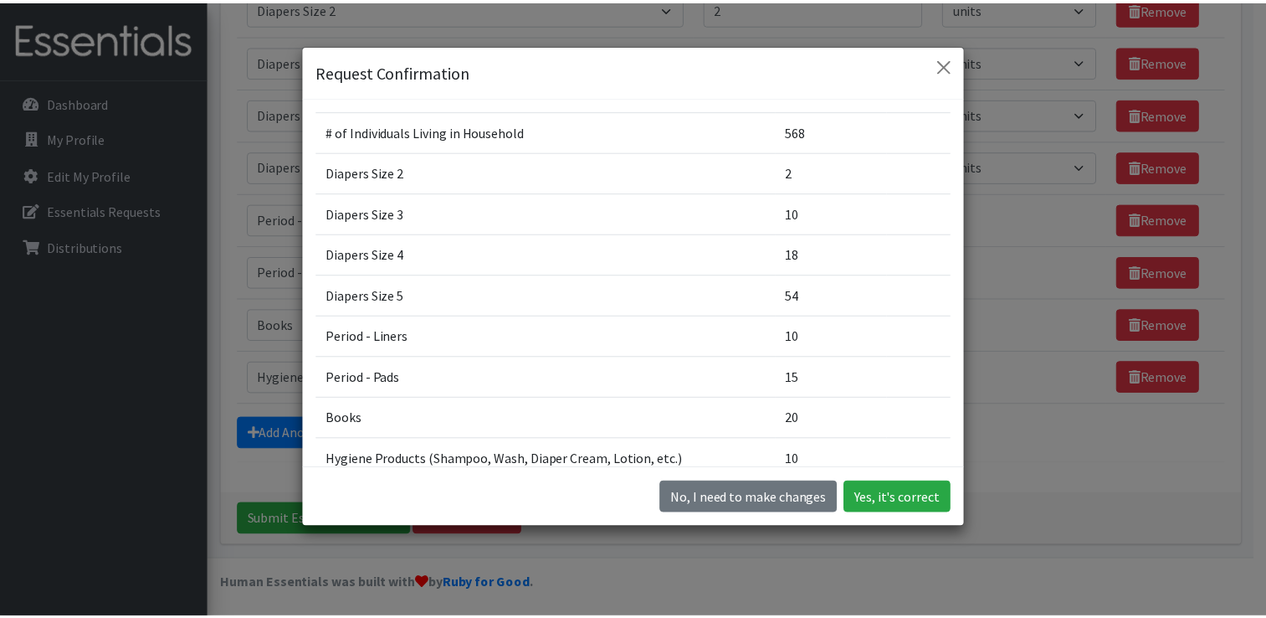
scroll to position [177, 0]
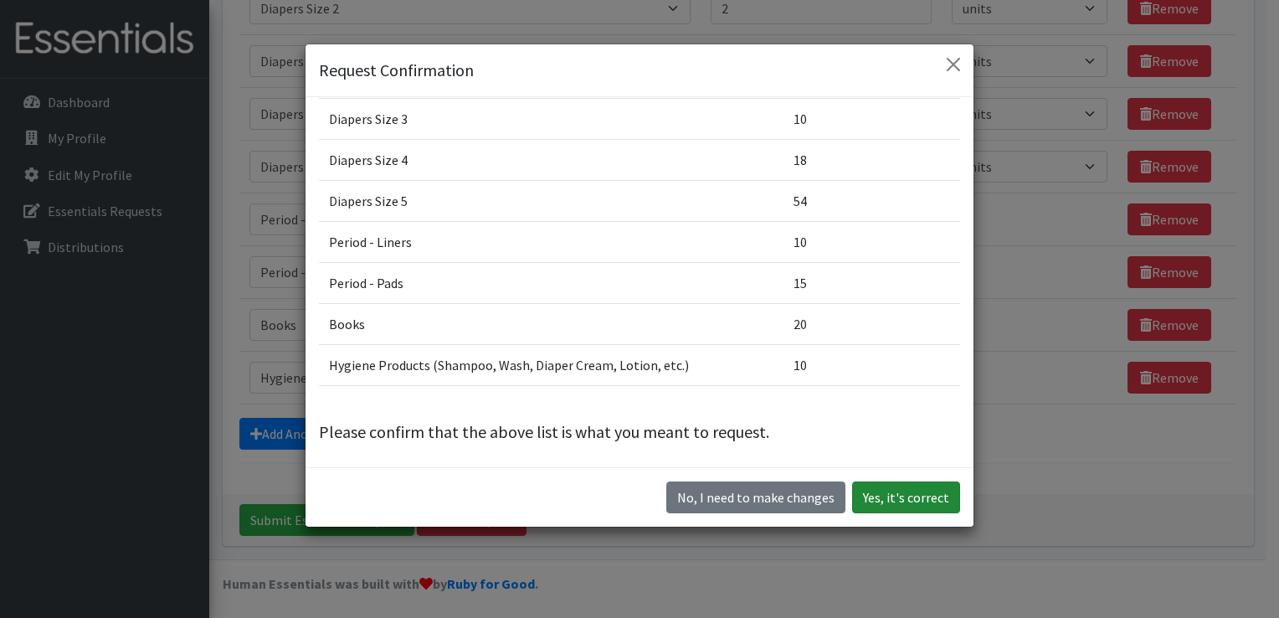
click at [919, 501] on button "Yes, it's correct" at bounding box center [906, 497] width 108 height 32
